Goal: Register for event/course

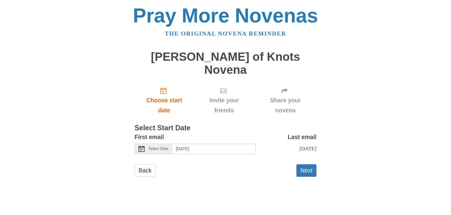
click at [142, 146] on icon at bounding box center [142, 149] width 6 height 6
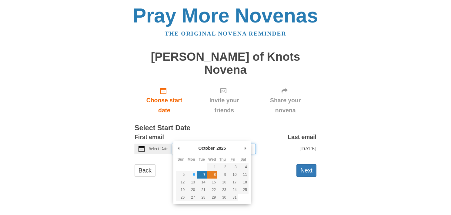
type input "Wednesday, October 8th"
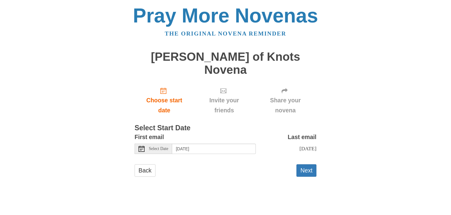
click at [212, 172] on main "Mary Undoer of Knots Novena Choose start date Invite your friends Share your no…" at bounding box center [226, 117] width 182 height 144
click at [308, 164] on button "Next" at bounding box center [307, 170] width 20 height 12
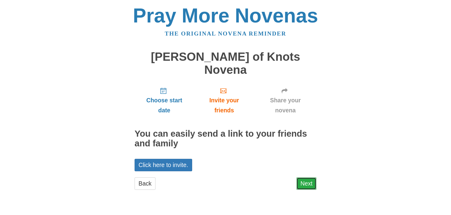
click at [304, 177] on link "Next" at bounding box center [307, 183] width 20 height 12
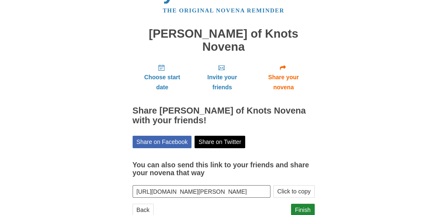
scroll to position [29, 0]
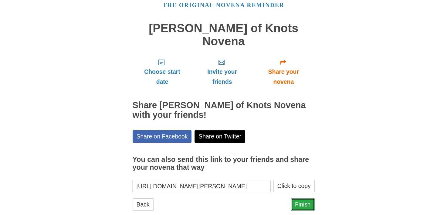
click at [304, 198] on link "Finish" at bounding box center [303, 204] width 24 height 12
